Goal: Communication & Community: Participate in discussion

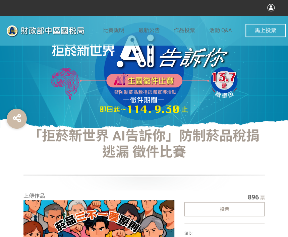
click at [219, 205] on div "投票" at bounding box center [224, 209] width 80 height 14
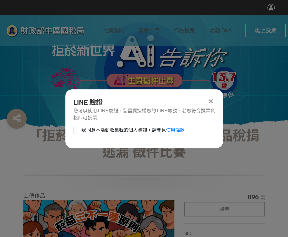
click at [82, 132] on span "我同意本活動收集我的個人資訊，請參見 使用條款" at bounding box center [132, 130] width 103 height 7
click at [78, 132] on input "我同意本活動收集我的個人資訊，請參見 使用條款" at bounding box center [76, 130] width 4 height 4
checkbox input "false"
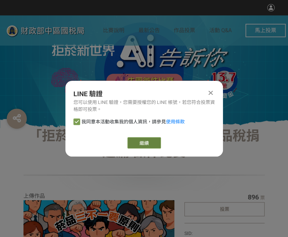
click at [155, 142] on link "繼續" at bounding box center [144, 142] width 34 height 11
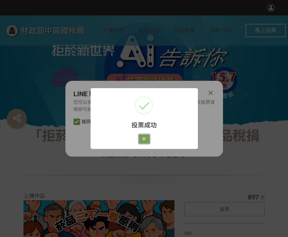
drag, startPoint x: 142, startPoint y: 138, endPoint x: 141, endPoint y: 101, distance: 36.6
click at [142, 138] on button "好" at bounding box center [144, 138] width 11 height 9
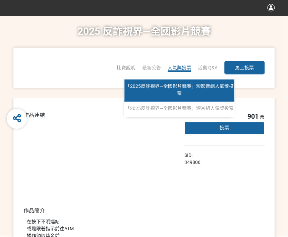
click at [176, 85] on span "「2025反詐視界—全國影片競賽」短影音組人氣獎投票" at bounding box center [179, 89] width 108 height 12
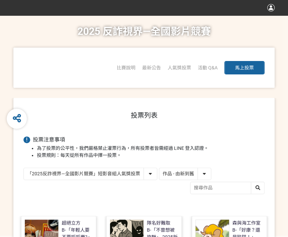
click at [178, 173] on select "作品 - 由新到舊 作品 - 由舊到新 票數 - 由多到少 票數 - 由少到多" at bounding box center [185, 174] width 52 height 12
select select "vote"
click at [159, 168] on select "作品 - 由新到舊 作品 - 由舊到新 票數 - 由多到少 票數 - 由少到多" at bounding box center [185, 174] width 52 height 12
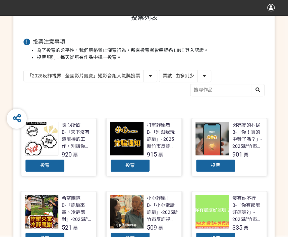
scroll to position [101, 0]
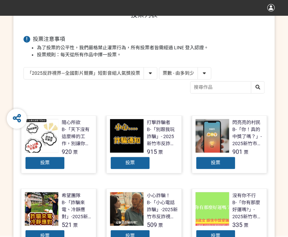
click at [50, 163] on div "投票" at bounding box center [45, 162] width 40 height 13
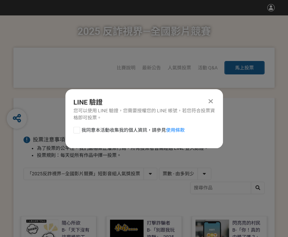
scroll to position [0, 0]
click at [75, 127] on div at bounding box center [76, 130] width 7 height 7
checkbox input "true"
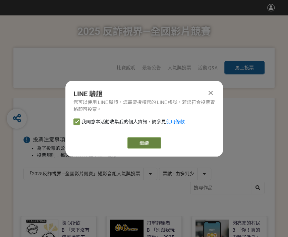
click at [148, 141] on link "繼續" at bounding box center [144, 142] width 34 height 11
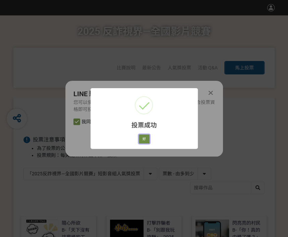
click at [139, 140] on button "好" at bounding box center [144, 138] width 11 height 9
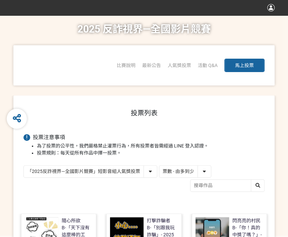
scroll to position [79, 0]
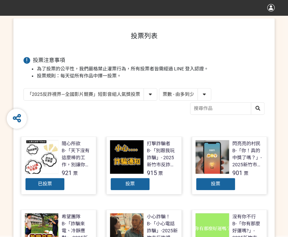
click at [107, 93] on select "「2025反詐視界—全國影片競賽」短影音組人氣獎投票 「2025反詐視界—全國影片競賽」短片組人氣獎投票" at bounding box center [90, 94] width 133 height 12
select select "13146"
click at [24, 88] on select "「2025反詐視界—全國影片競賽」短影音組人氣獎投票 「2025反詐視界—全國影片競賽」短片組人氣獎投票" at bounding box center [90, 94] width 133 height 12
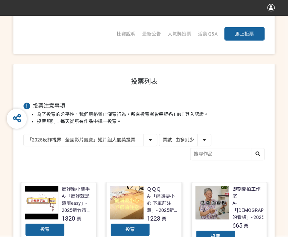
scroll to position [67, 0]
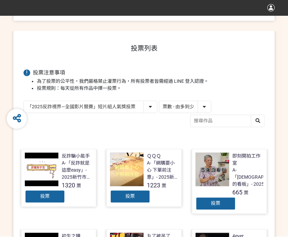
click at [36, 195] on div "投票" at bounding box center [45, 196] width 40 height 13
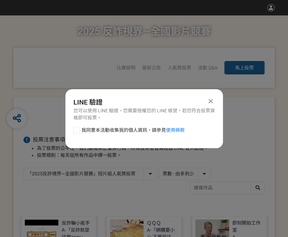
scroll to position [0, 0]
click at [77, 133] on label "我同意本活動收集我的個人資訊，請參見 使用條款" at bounding box center [128, 130] width 111 height 7
click at [77, 132] on input "我同意本活動收集我的個人資訊，請參見 使用條款" at bounding box center [76, 130] width 4 height 4
checkbox input "false"
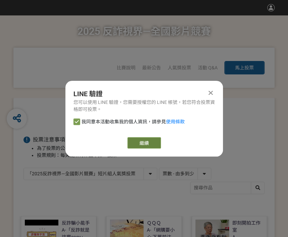
click at [135, 141] on link "繼續" at bounding box center [144, 142] width 34 height 11
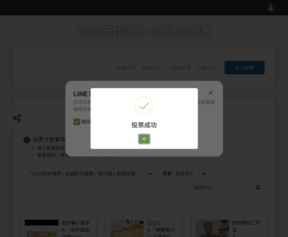
click at [149, 141] on button "好" at bounding box center [144, 138] width 11 height 9
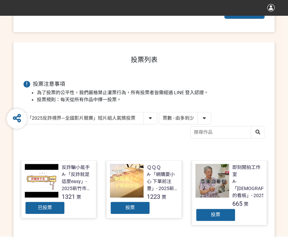
scroll to position [63, 0]
